Goal: Task Accomplishment & Management: Complete application form

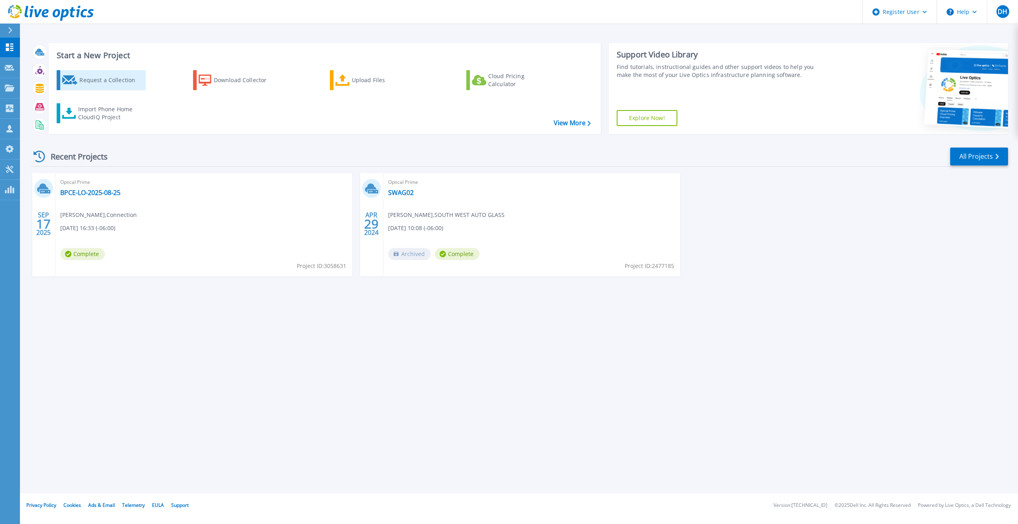
click at [106, 79] on div "Request a Collection" at bounding box center [111, 80] width 64 height 16
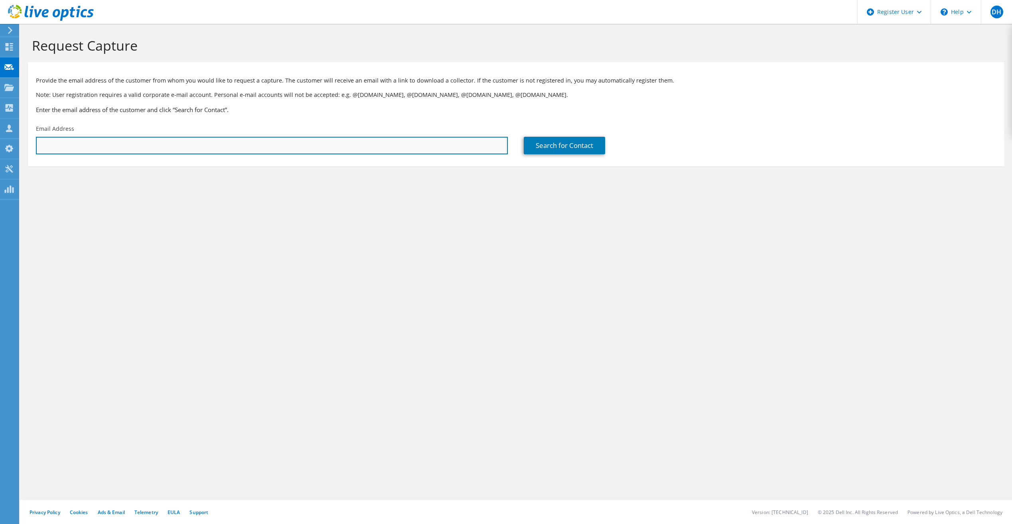
click at [269, 143] on input "text" at bounding box center [272, 146] width 472 height 18
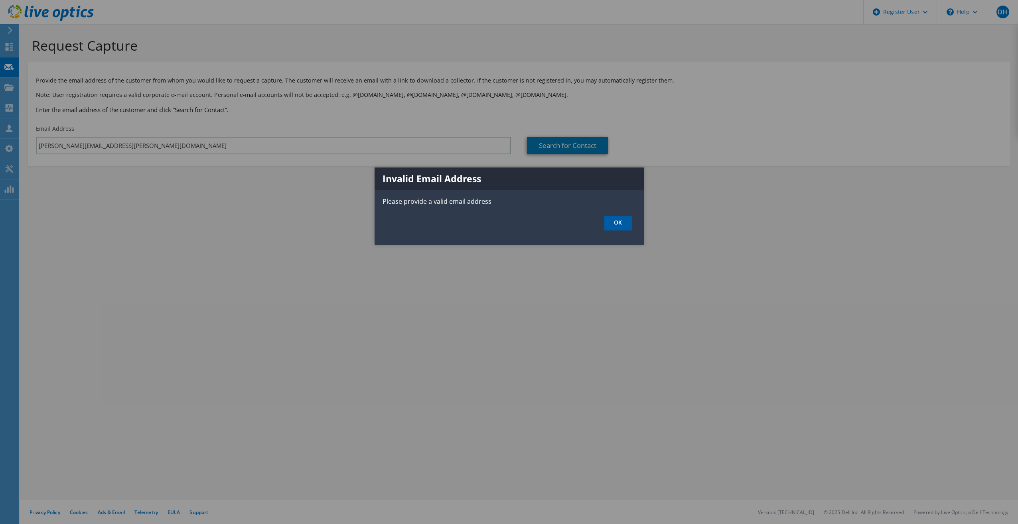
click at [618, 226] on link "OK" at bounding box center [618, 223] width 28 height 15
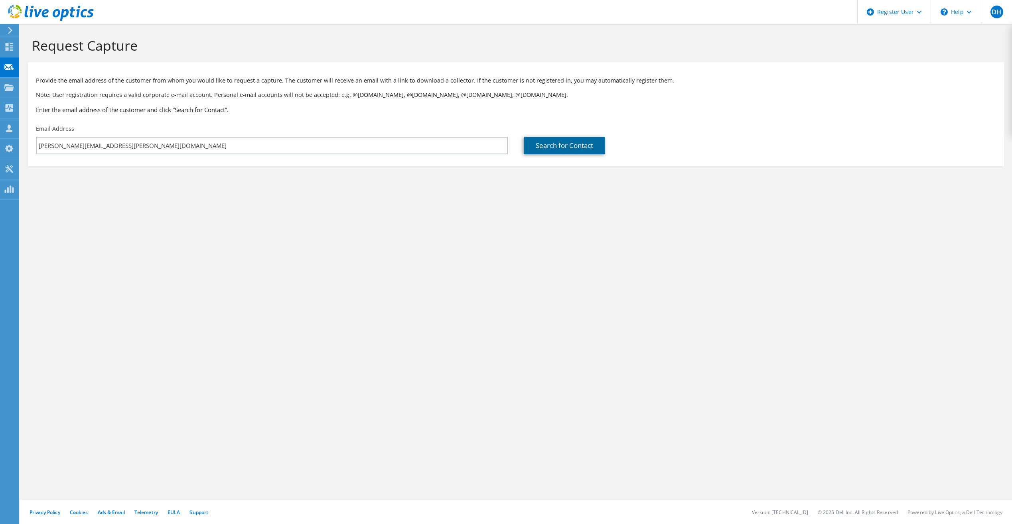
click at [554, 148] on link "Search for Contact" at bounding box center [564, 146] width 81 height 18
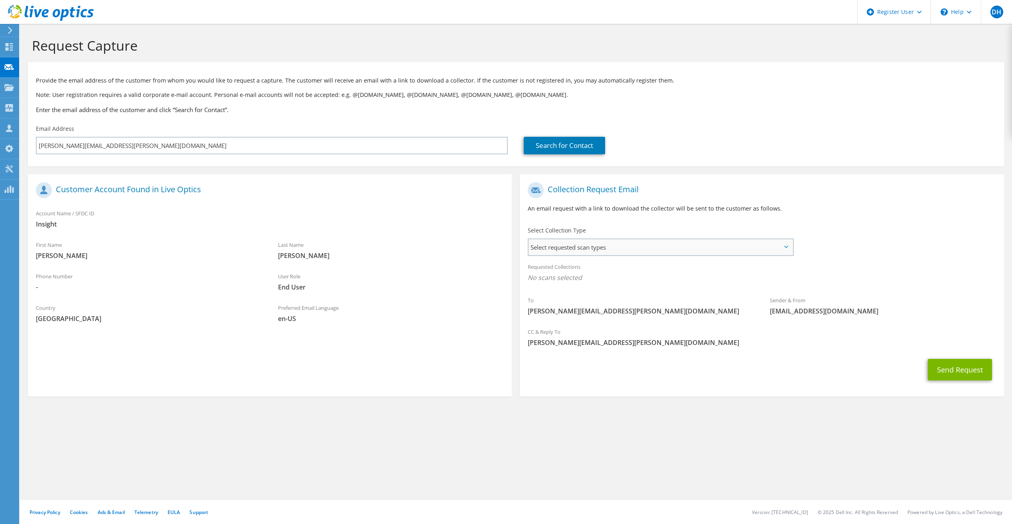
click at [617, 247] on span "Select requested scan types" at bounding box center [660, 247] width 264 height 16
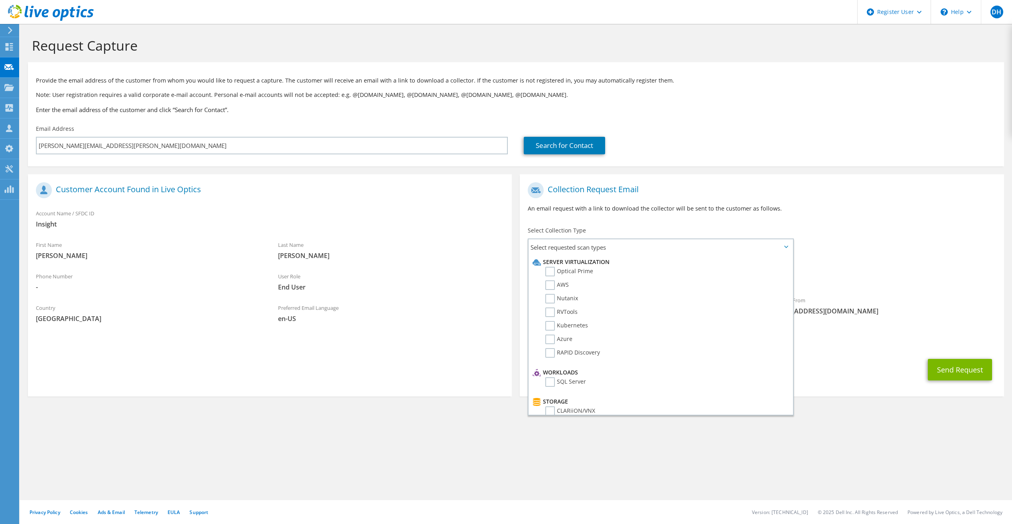
click at [849, 211] on p "An email request with a link to download the collector will be sent to the cust…" at bounding box center [762, 208] width 468 height 9
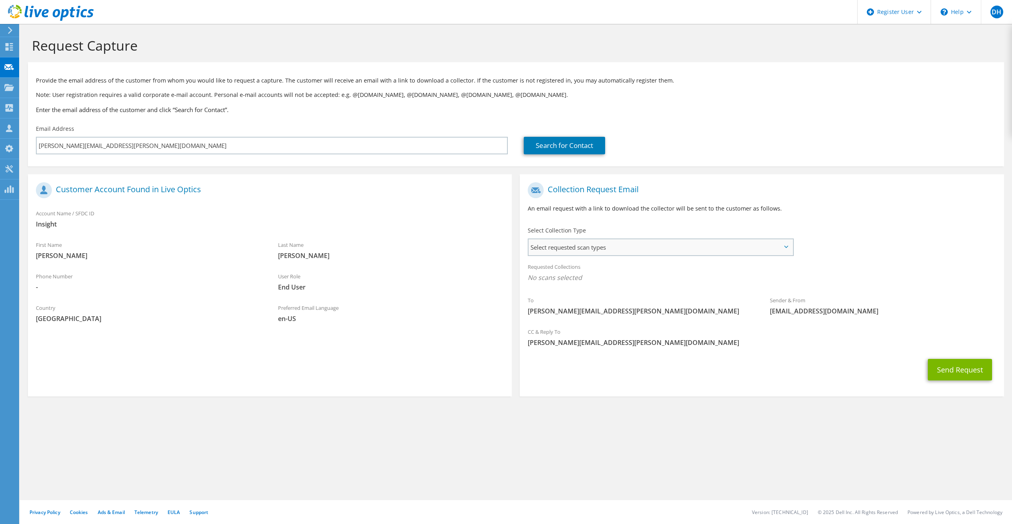
click at [572, 247] on span "Select requested scan types" at bounding box center [660, 247] width 264 height 16
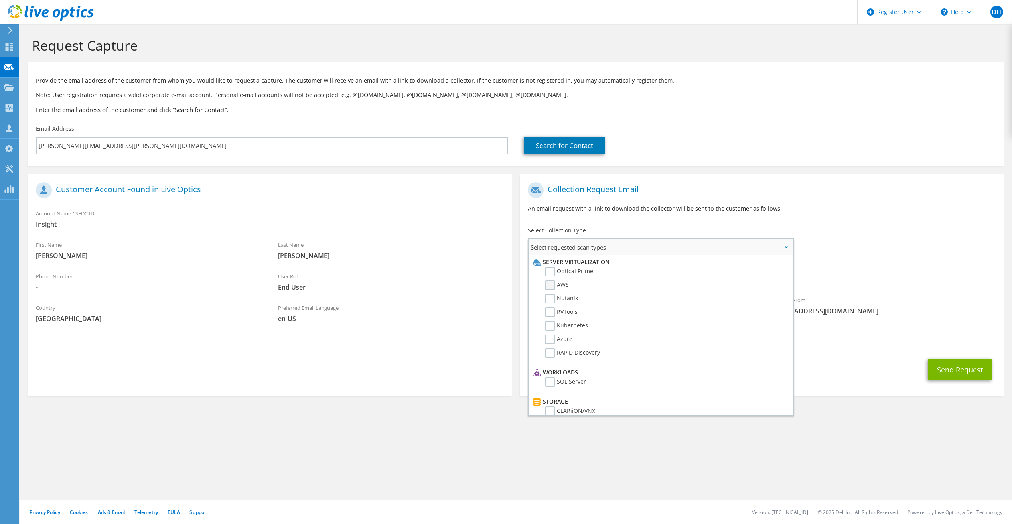
drag, startPoint x: 553, startPoint y: 273, endPoint x: 552, endPoint y: 290, distance: 16.4
click at [553, 275] on label "Optical Prime" at bounding box center [569, 272] width 48 height 10
click at [0, 0] on input "Optical Prime" at bounding box center [0, 0] width 0 height 0
click at [552, 290] on label "AWS" at bounding box center [557, 285] width 24 height 10
click at [0, 0] on input "AWS" at bounding box center [0, 0] width 0 height 0
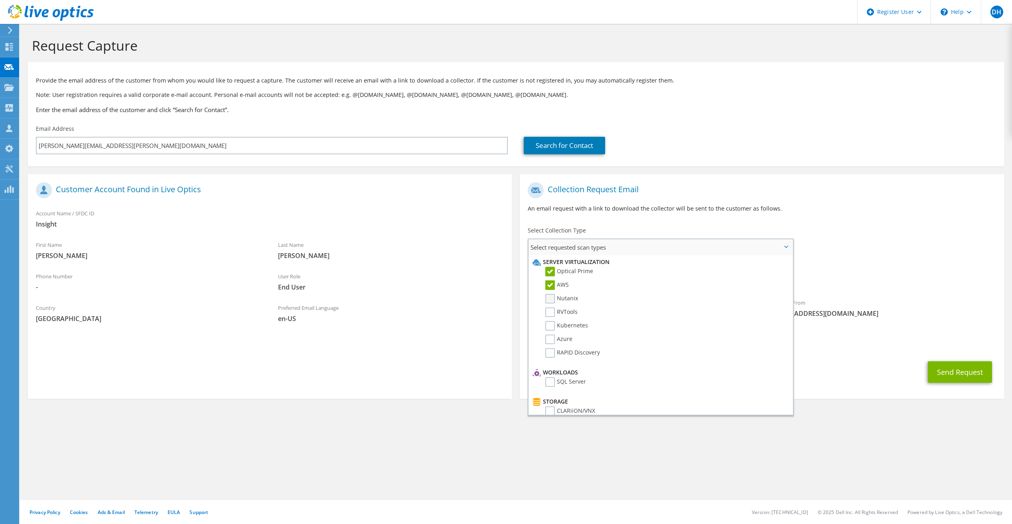
click at [552, 295] on label "Nutanix" at bounding box center [561, 299] width 33 height 10
click at [0, 0] on input "Nutanix" at bounding box center [0, 0] width 0 height 0
drag, startPoint x: 550, startPoint y: 310, endPoint x: 552, endPoint y: 326, distance: 16.1
click at [550, 314] on label "RVTools" at bounding box center [561, 312] width 32 height 10
click at [0, 0] on input "RVTools" at bounding box center [0, 0] width 0 height 0
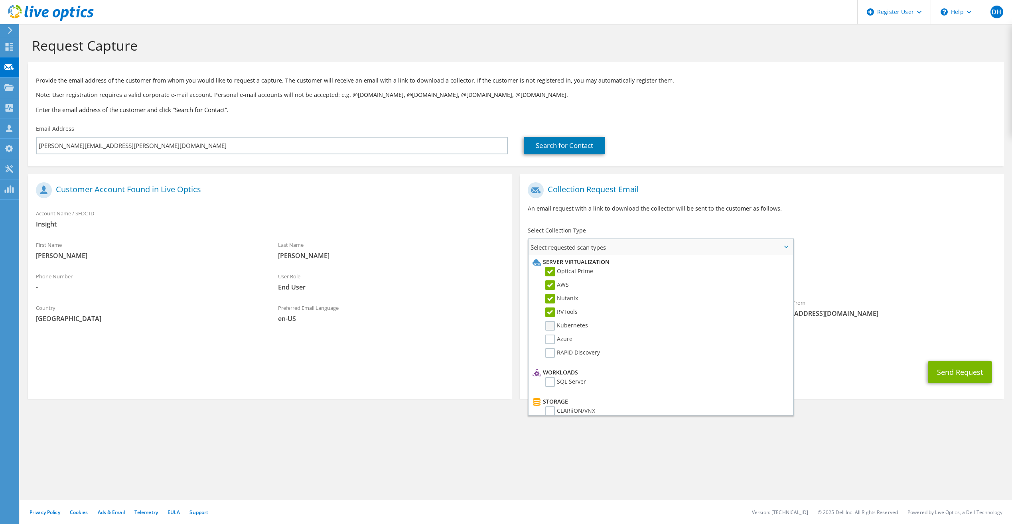
drag, startPoint x: 552, startPoint y: 326, endPoint x: 550, endPoint y: 338, distance: 12.2
click at [552, 327] on label "Kubernetes" at bounding box center [566, 326] width 43 height 10
click at [0, 0] on input "Kubernetes" at bounding box center [0, 0] width 0 height 0
click at [550, 339] on label "Azure" at bounding box center [558, 340] width 27 height 10
click at [0, 0] on input "Azure" at bounding box center [0, 0] width 0 height 0
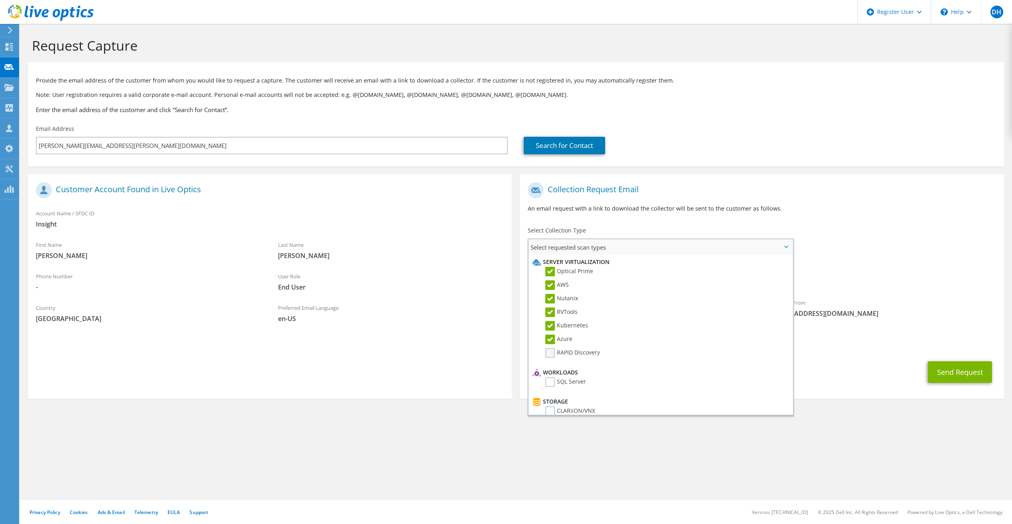
click at [554, 351] on label "RAPID Discovery" at bounding box center [572, 353] width 55 height 10
click at [0, 0] on input "RAPID Discovery" at bounding box center [0, 0] width 0 height 0
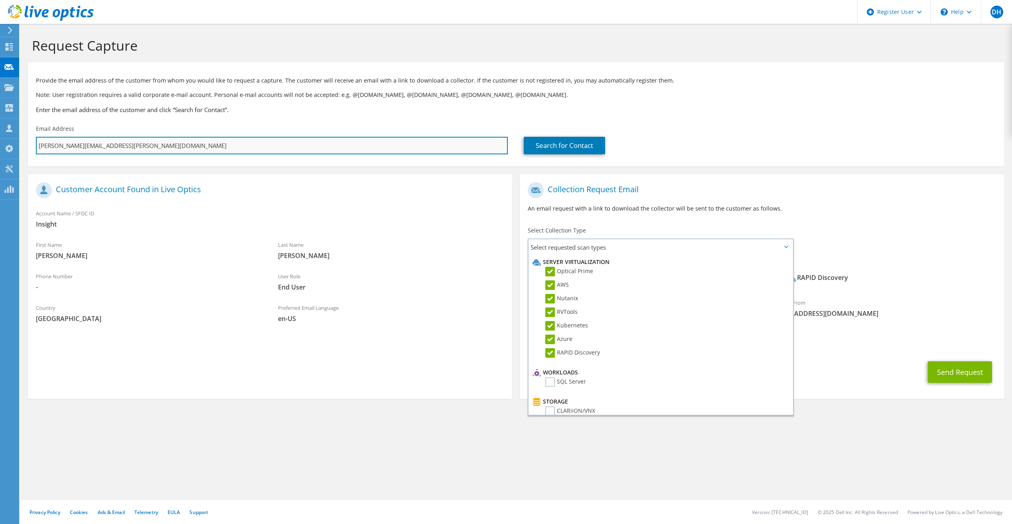
click at [292, 138] on input "[PERSON_NAME][EMAIL_ADDRESS][PERSON_NAME][DOMAIN_NAME]" at bounding box center [272, 146] width 472 height 18
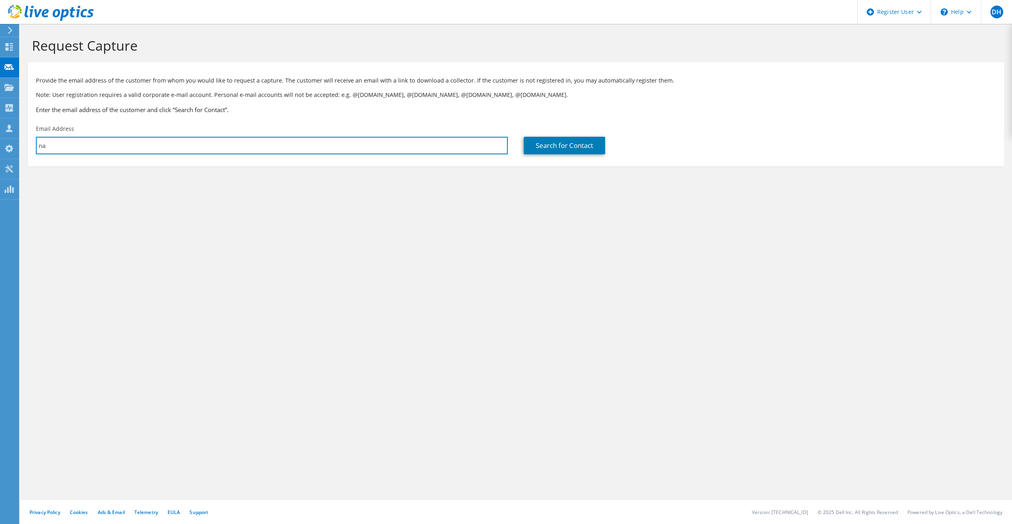
type input "n"
type input "[PERSON_NAME]"
